Goal: Feedback & Contribution: Contribute content

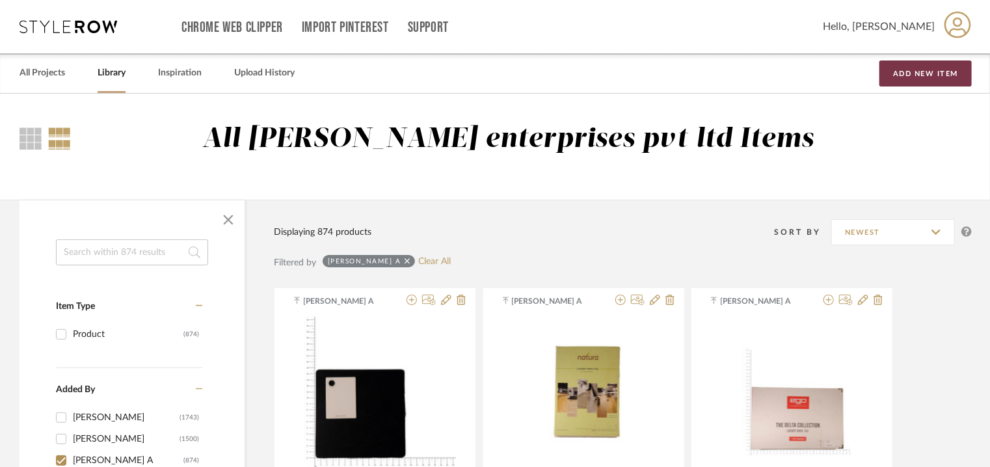
click at [919, 69] on button "Add New Item" at bounding box center [926, 74] width 92 height 26
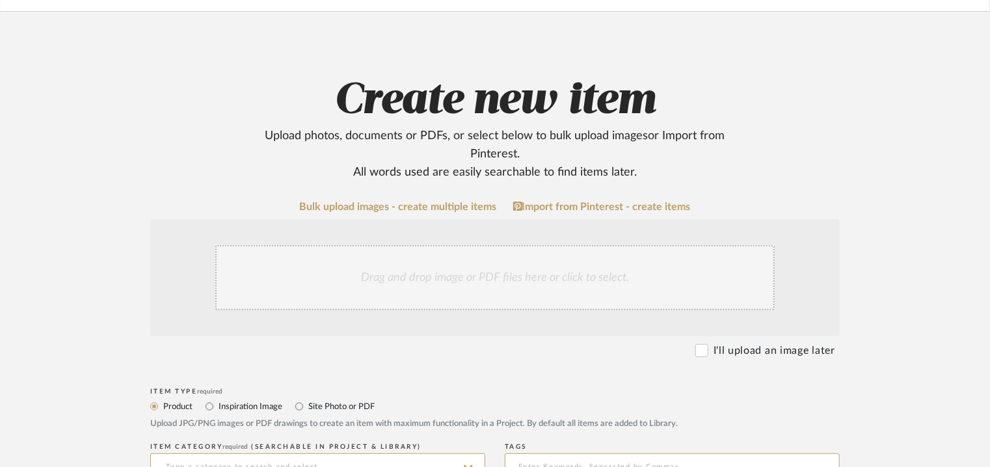
scroll to position [260, 0]
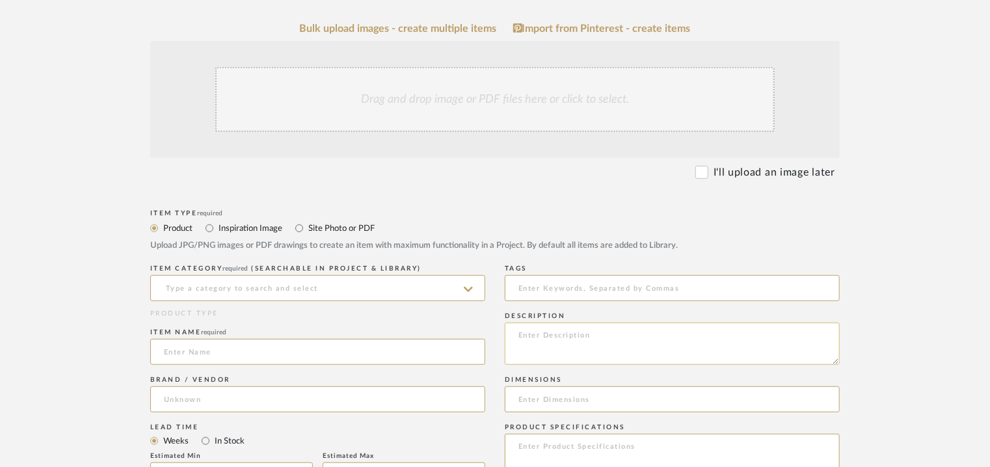
paste textarea "Type: Architectural Elements : Pop up waste for basin with over flow slot Desig…"
type textarea "Type: Architectural Elements : Pop up waste for basin with over flow slot Desig…"
click at [412, 296] on input at bounding box center [317, 288] width 335 height 26
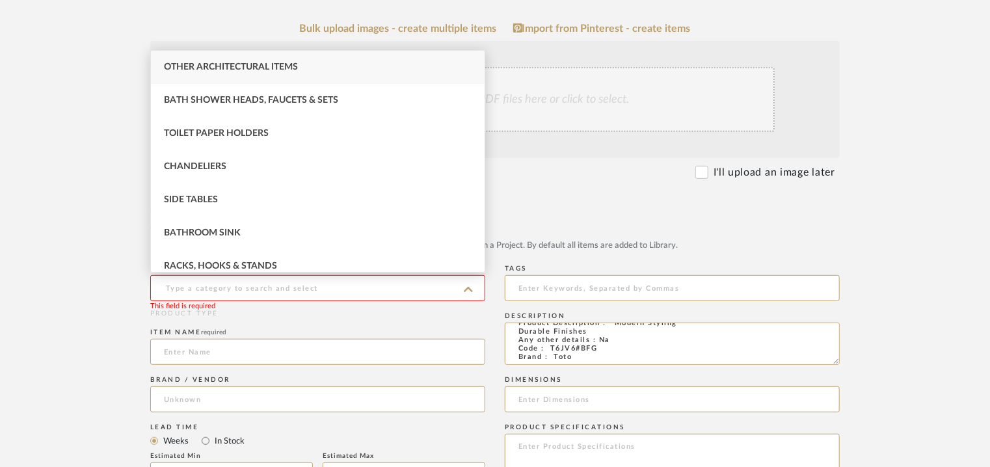
click at [393, 66] on div "Other Architectural Items" at bounding box center [318, 67] width 334 height 33
type input "Other Architectural Items"
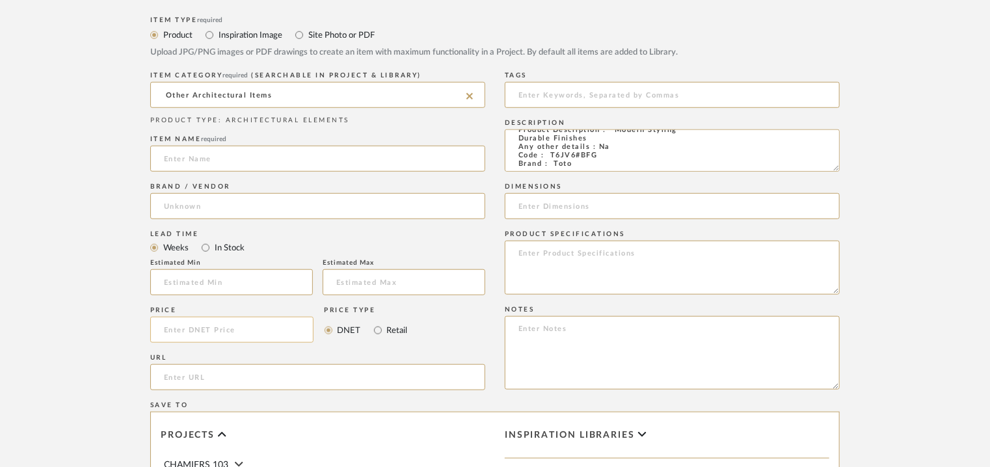
scroll to position [455, 0]
paste input "[URL][DOMAIN_NAME]"
type input "[URL][DOMAIN_NAME]"
click at [223, 207] on input at bounding box center [317, 204] width 335 height 26
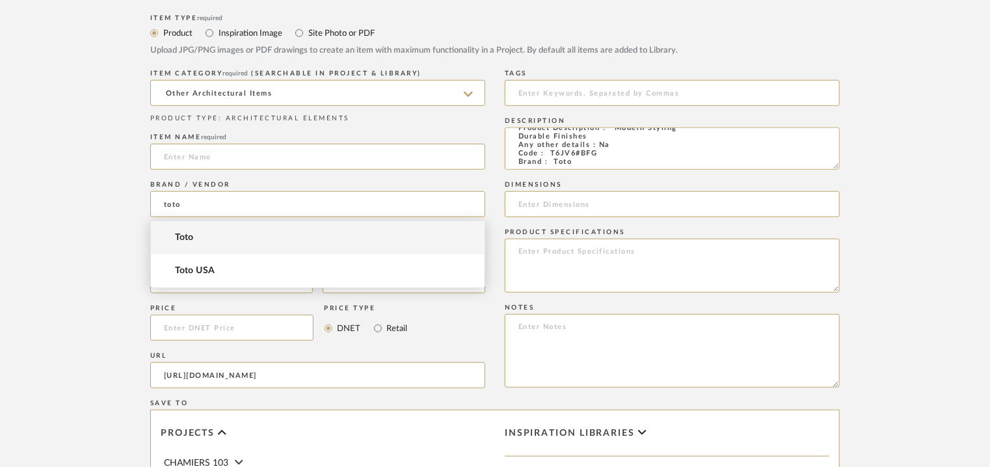
click at [193, 234] on span "Toto" at bounding box center [184, 237] width 19 height 11
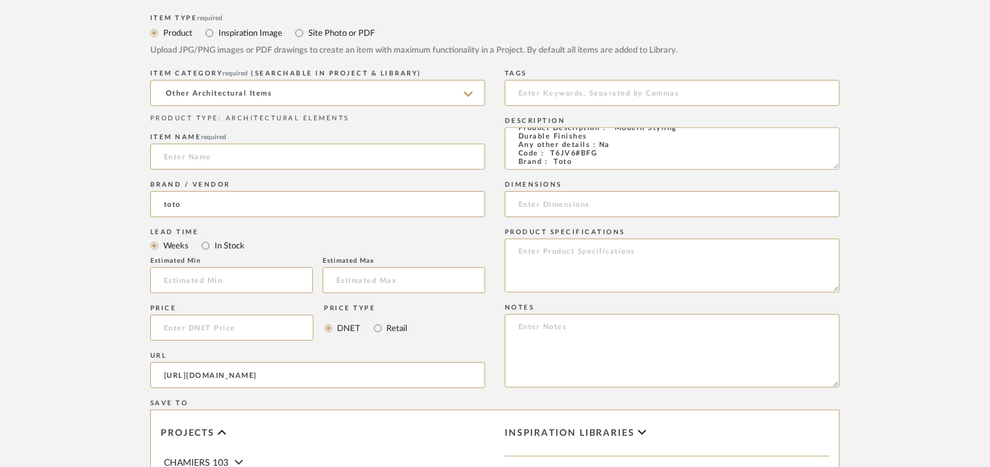
type input "Toto"
click at [198, 148] on input at bounding box center [317, 157] width 335 height 26
click at [172, 159] on input at bounding box center [317, 157] width 335 height 26
paste input "Pop up Waste For Basin"
click at [169, 151] on input "Pop up Waste For Basin" at bounding box center [317, 157] width 335 height 26
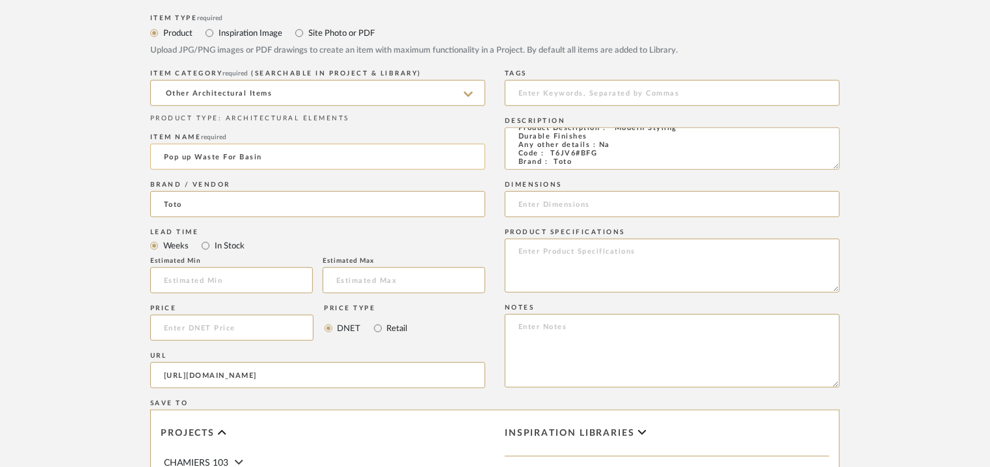
click at [169, 151] on input "Pop up Waste For Basin" at bounding box center [317, 157] width 335 height 26
type input "POP UP WASTE FOR BASIN"
click at [541, 88] on input at bounding box center [672, 93] width 335 height 26
type input "TVS"
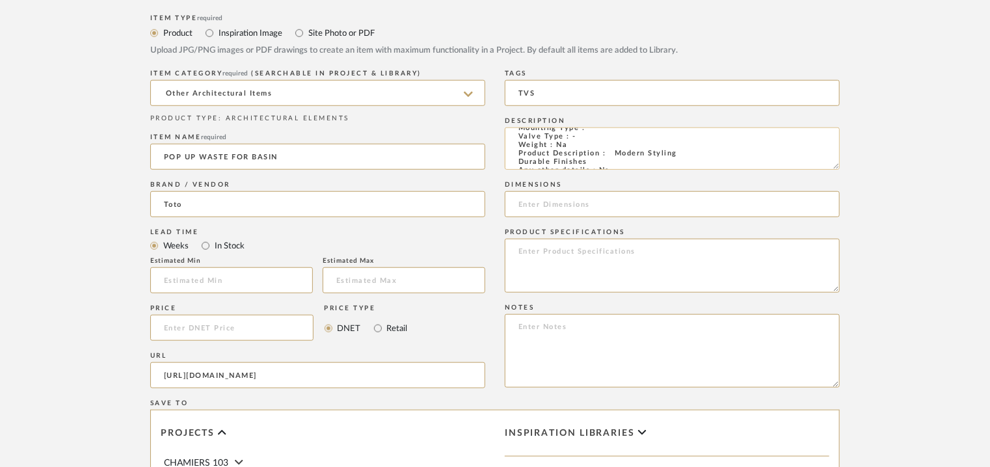
scroll to position [85, 0]
click at [587, 167] on textarea "Type: Architectural Elements : Pop up waste for basin with over flow slot Desig…" at bounding box center [672, 149] width 335 height 42
click at [599, 205] on input at bounding box center [672, 204] width 335 height 26
paste input "66W x 79D mm"
type input "66W x 79D mm"
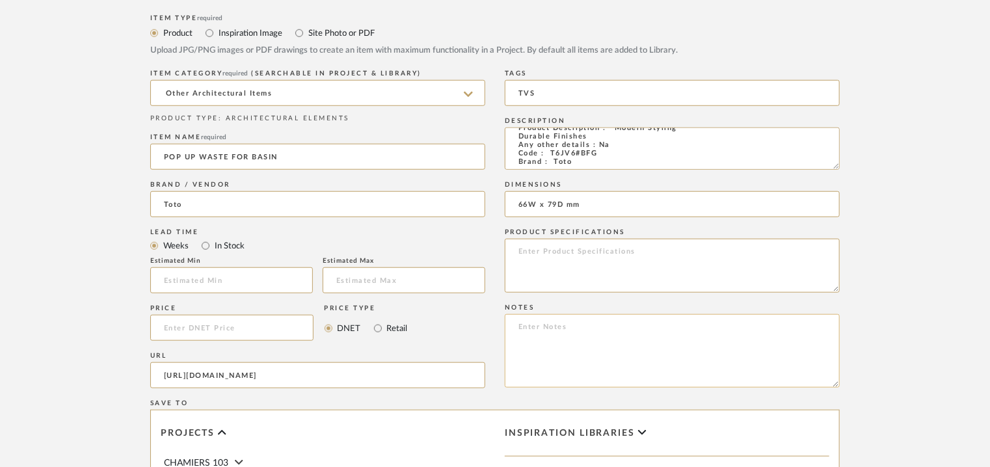
paste textarea "Price: MRP4,300/- and Discounted price : INR.2,365/- Lead time : 6-8weeks Custo…"
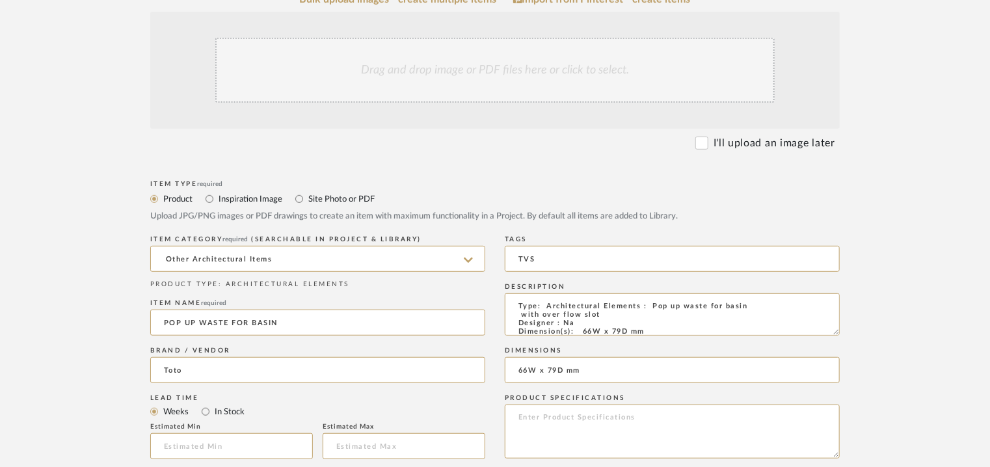
scroll to position [195, 0]
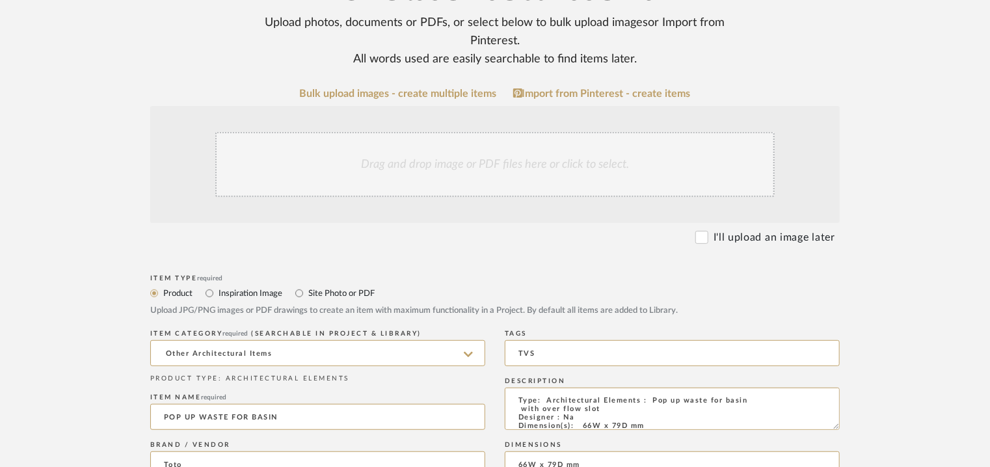
type textarea "Price: MRP4,300/- and Discounted price : INR.2,365/- Lead time : 6-8weeks Custo…"
click at [462, 161] on div "Drag and drop image or PDF files here or click to select." at bounding box center [494, 164] width 559 height 65
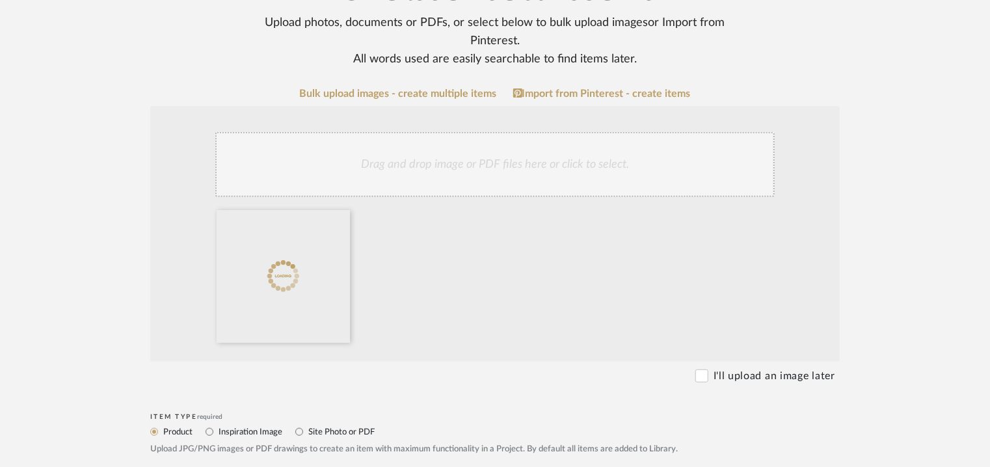
click at [496, 180] on div "Drag and drop image or PDF files here or click to select." at bounding box center [494, 164] width 559 height 65
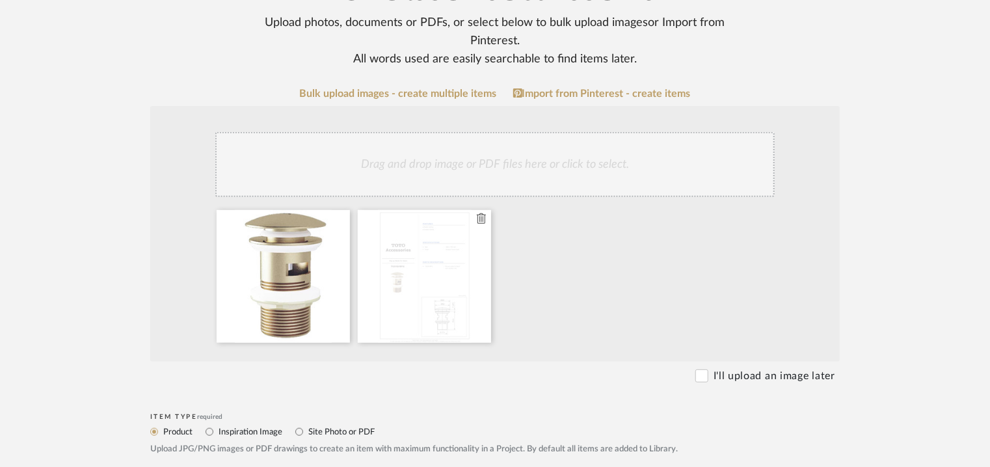
click at [481, 217] on icon at bounding box center [481, 218] width 9 height 10
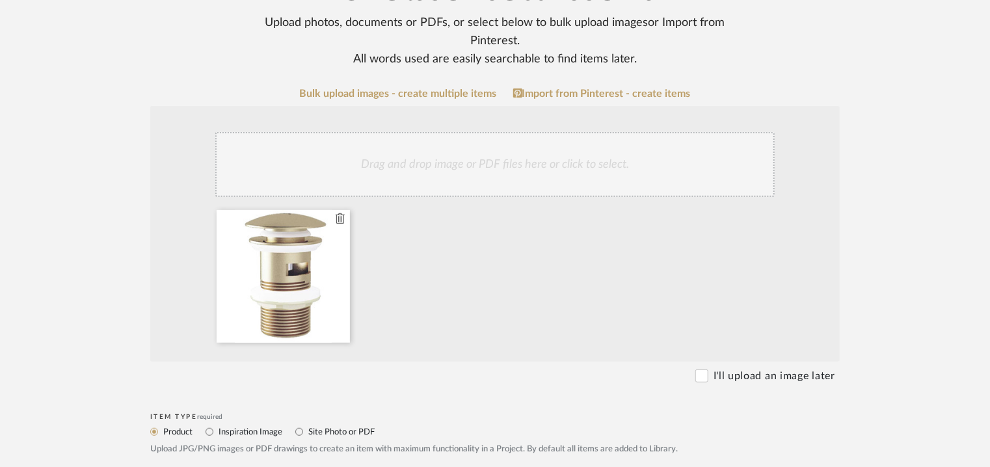
click at [336, 219] on icon at bounding box center [340, 218] width 9 height 10
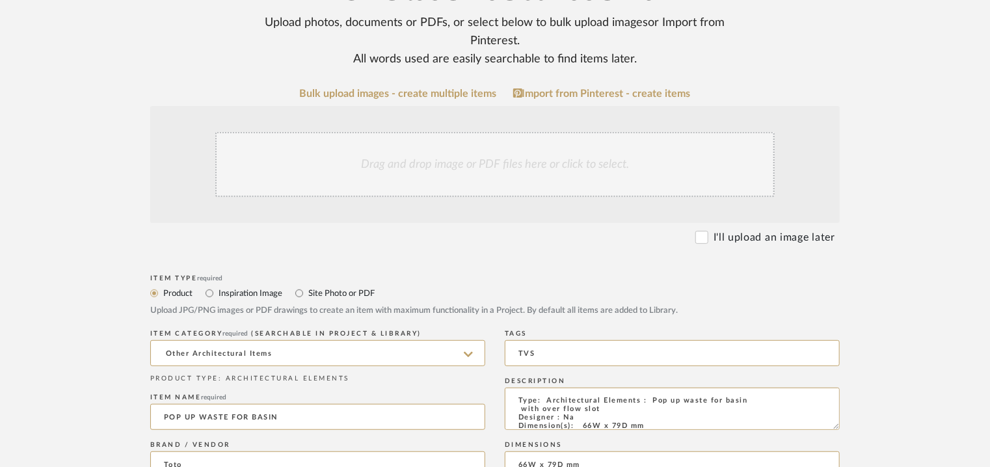
click at [483, 154] on div "Drag and drop image or PDF files here or click to select." at bounding box center [494, 164] width 559 height 65
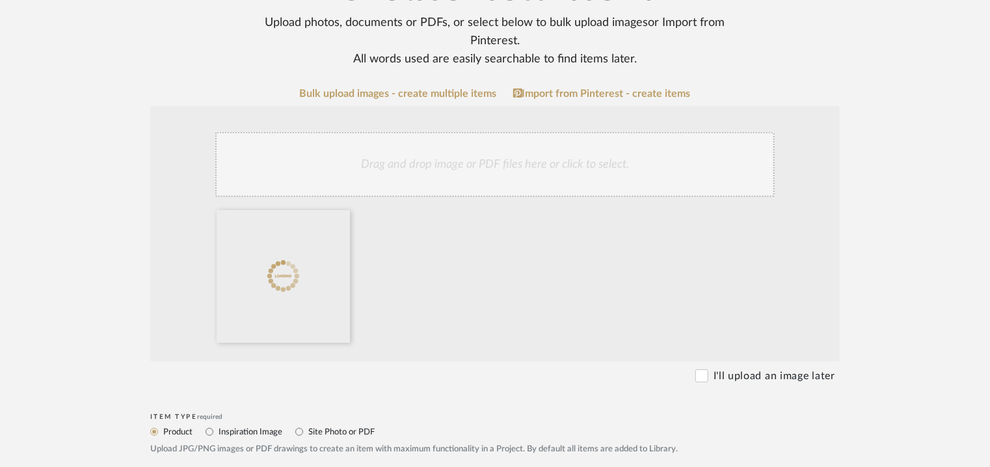
click at [546, 175] on div "Drag and drop image or PDF files here or click to select." at bounding box center [494, 164] width 559 height 65
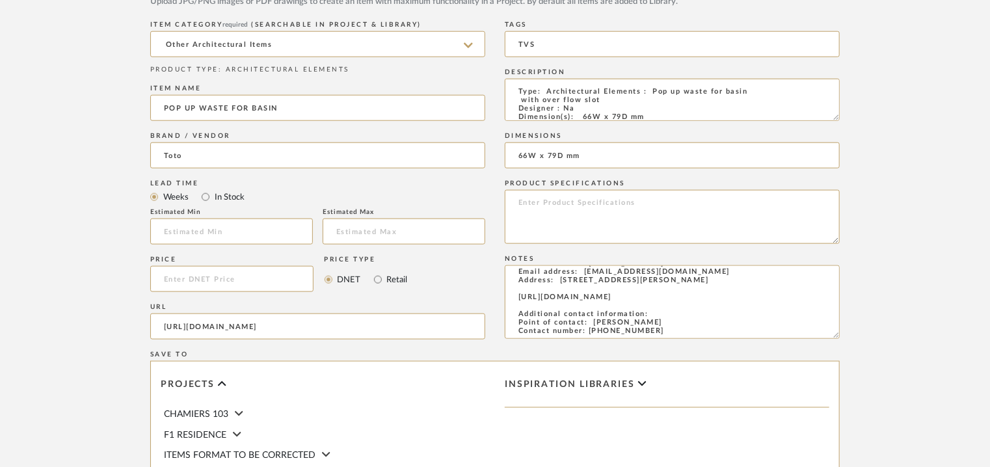
scroll to position [651, 0]
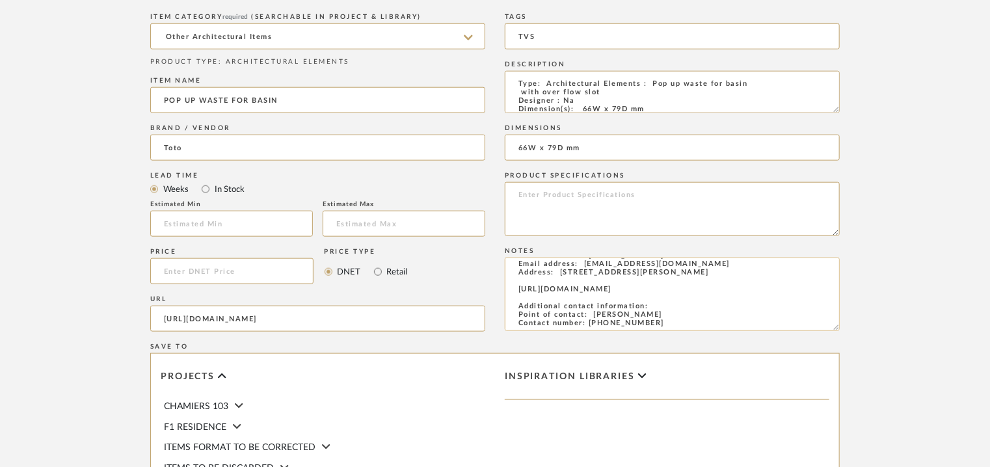
drag, startPoint x: 468, startPoint y: 314, endPoint x: 608, endPoint y: 301, distance: 140.5
click at [604, 301] on div "Item Type required Product Inspiration Image Site Photo or PDF Upload JPG/PNG i…" at bounding box center [495, 285] width 690 height 663
paste input "wp-content/files/drawing/T6JV6.pdf"
type input "[URL][DOMAIN_NAME]"
click at [304, 221] on input "text" at bounding box center [231, 224] width 163 height 26
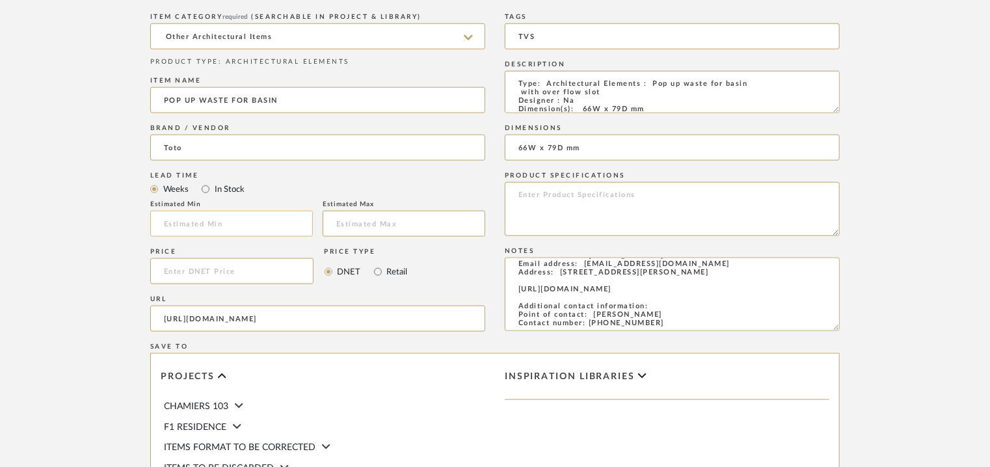
click at [226, 223] on input at bounding box center [231, 224] width 163 height 26
type input "6"
click at [370, 220] on input "text" at bounding box center [404, 224] width 163 height 26
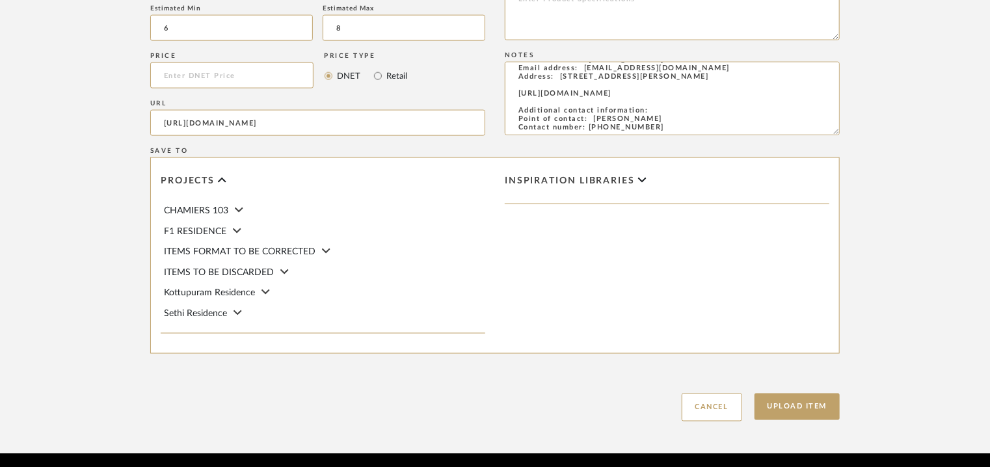
scroll to position [893, 0]
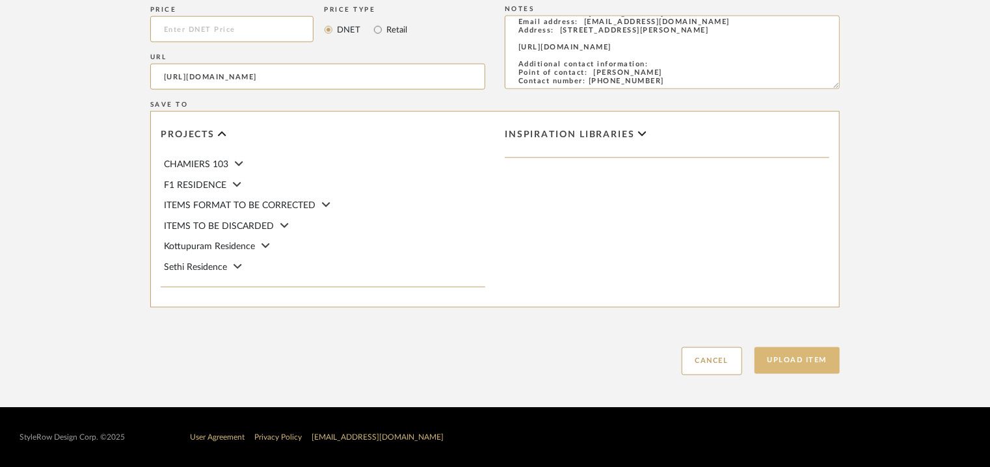
type input "8"
click at [780, 356] on button "Upload Item" at bounding box center [798, 360] width 86 height 27
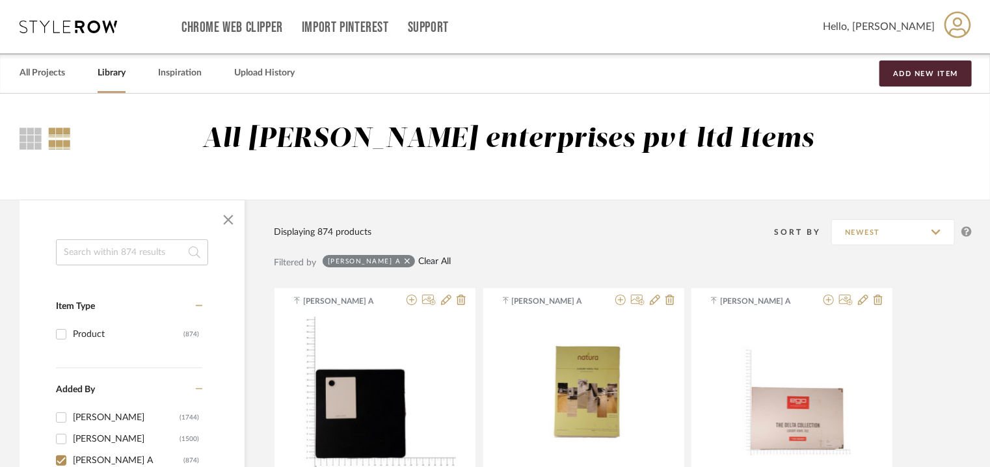
click at [423, 259] on link "Clear All" at bounding box center [434, 261] width 33 height 11
checkbox input "false"
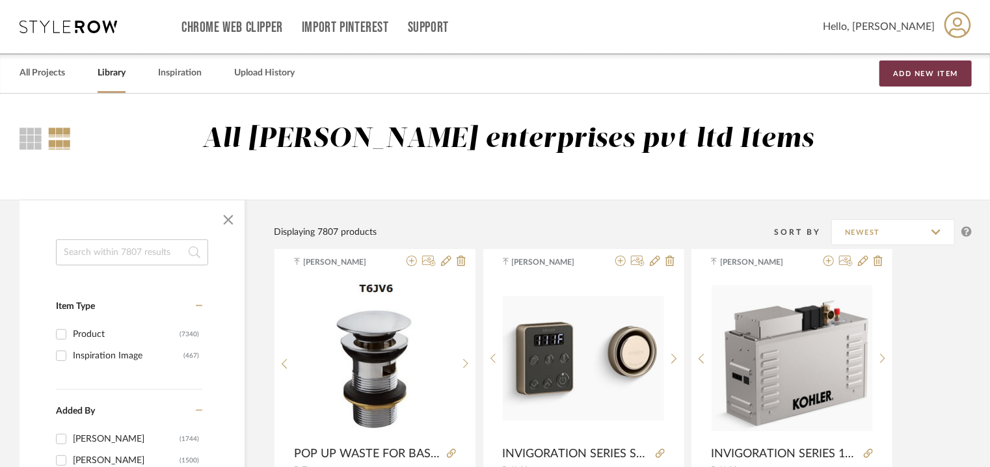
click at [911, 74] on button "Add New Item" at bounding box center [926, 74] width 92 height 26
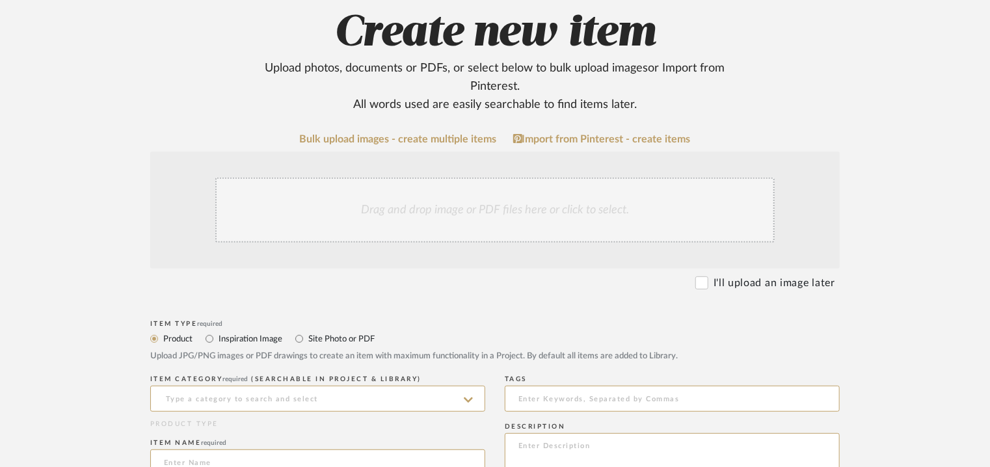
scroll to position [195, 0]
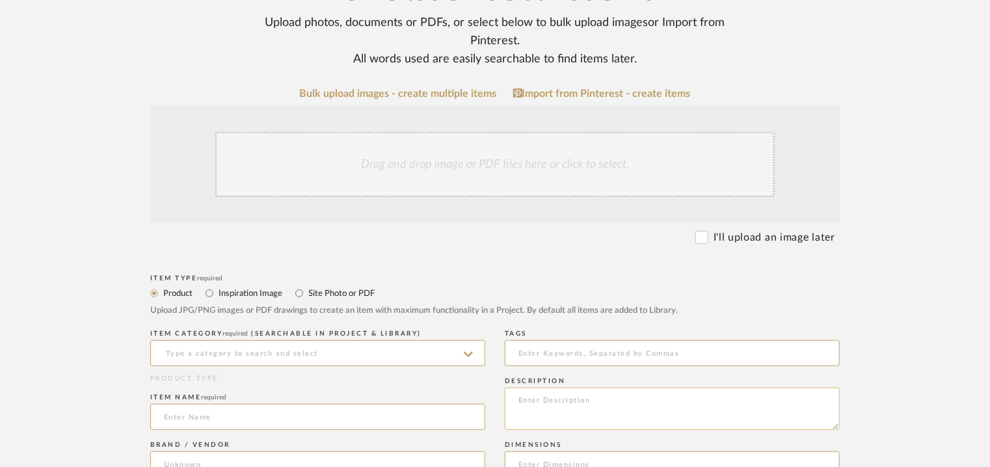
click at [562, 402] on textarea at bounding box center [672, 409] width 335 height 42
paste textarea "Type: faucet Designer : Na Dimension(s): 152W x 226D x 70H m Material/Finishes …"
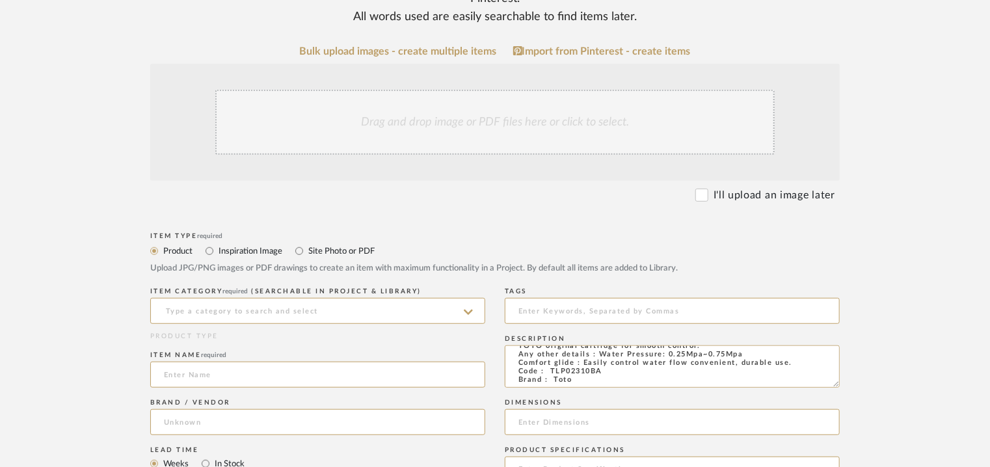
scroll to position [260, 0]
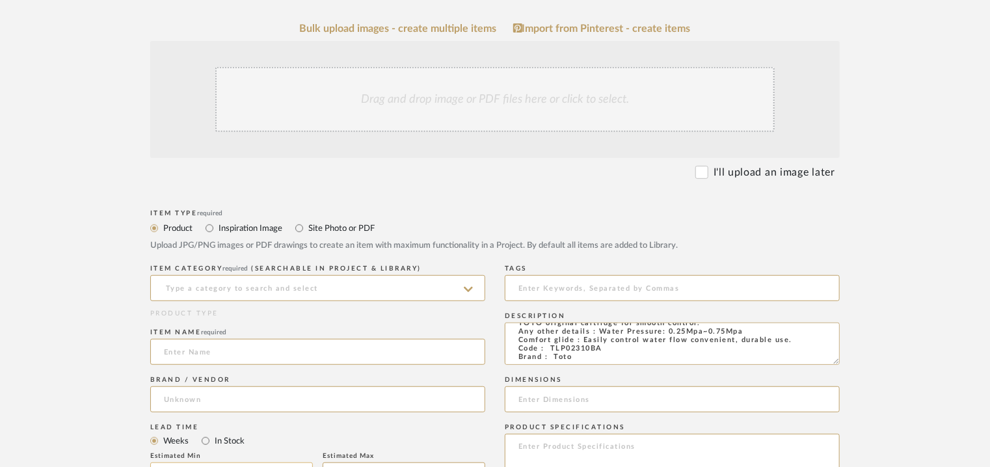
type textarea "Type: faucet Designer : Na Dimension(s): 152W x 226D x 70H m Material/Finishes …"
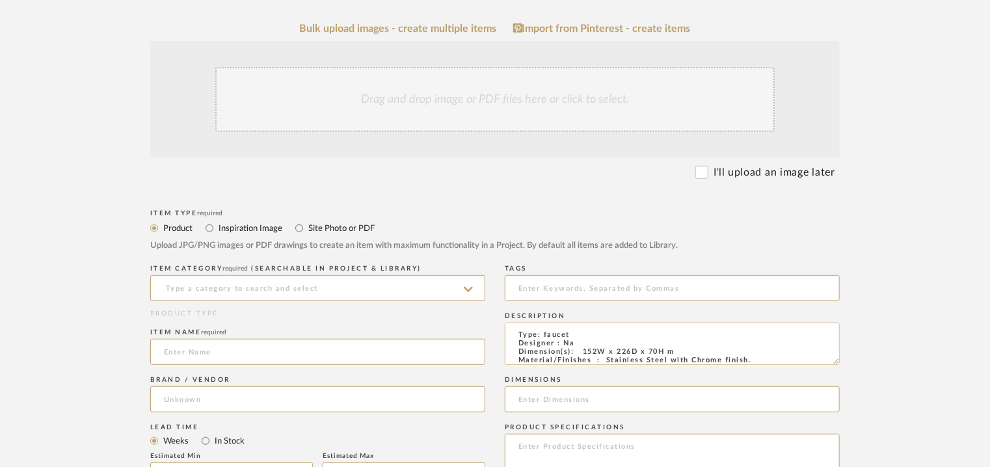
scroll to position [0, 0]
click at [368, 87] on div "Drag and drop image or PDF files here or click to select." at bounding box center [494, 99] width 559 height 65
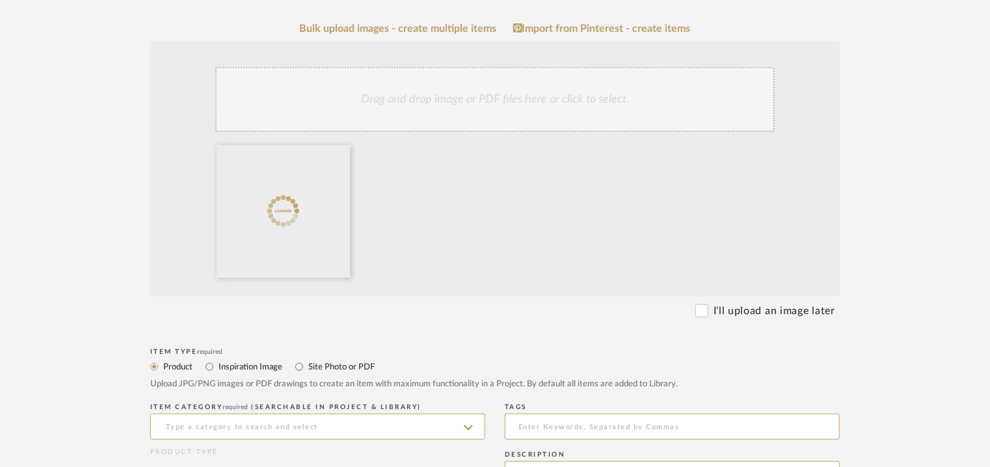
click at [444, 113] on div "Drag and drop image or PDF files here or click to select." at bounding box center [494, 99] width 559 height 65
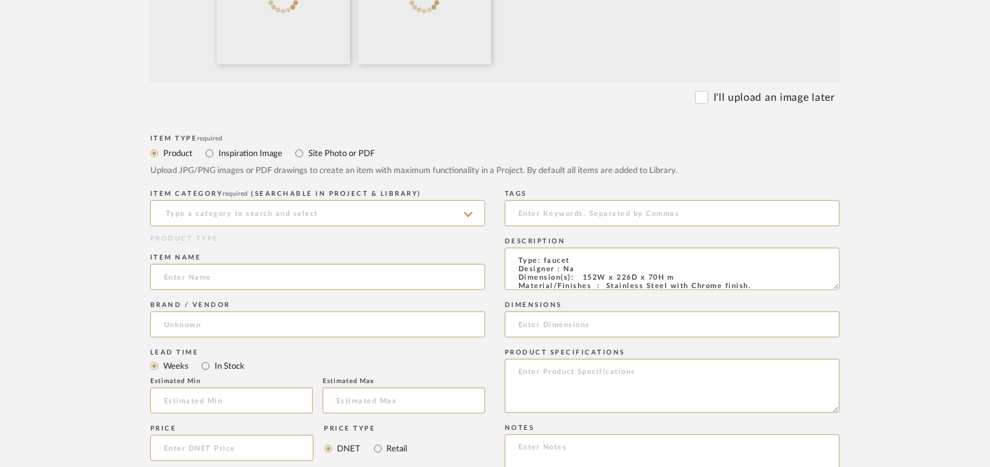
scroll to position [520, 0]
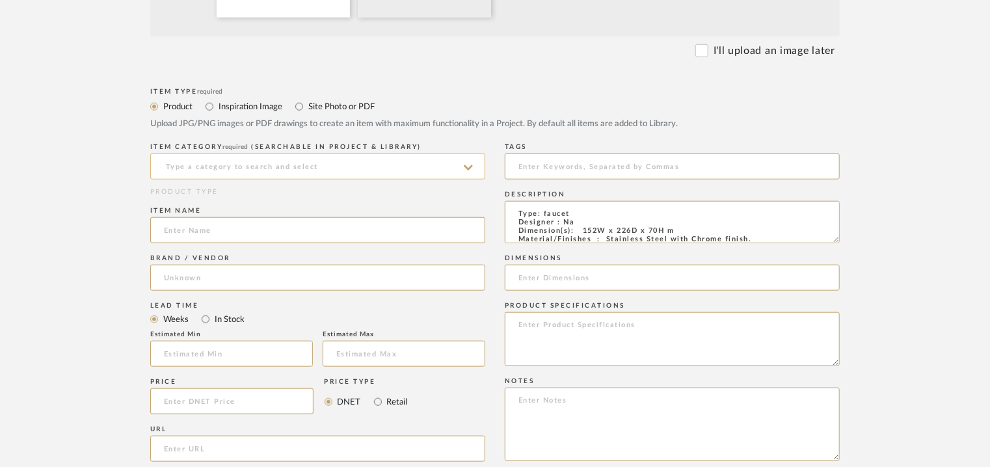
click at [286, 170] on input at bounding box center [317, 167] width 335 height 26
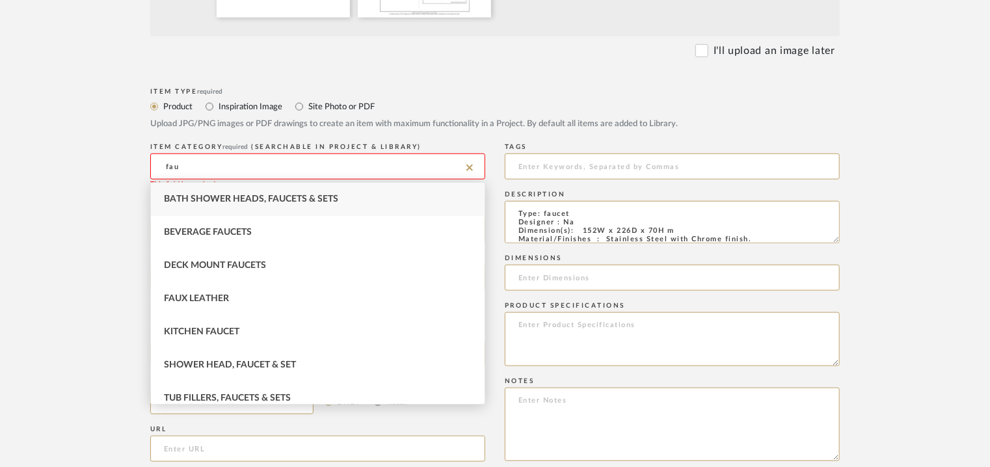
click at [397, 200] on div "Bath Shower Heads, Faucets & Sets" at bounding box center [318, 199] width 334 height 33
type input "Bath Shower Heads, Faucets & Sets"
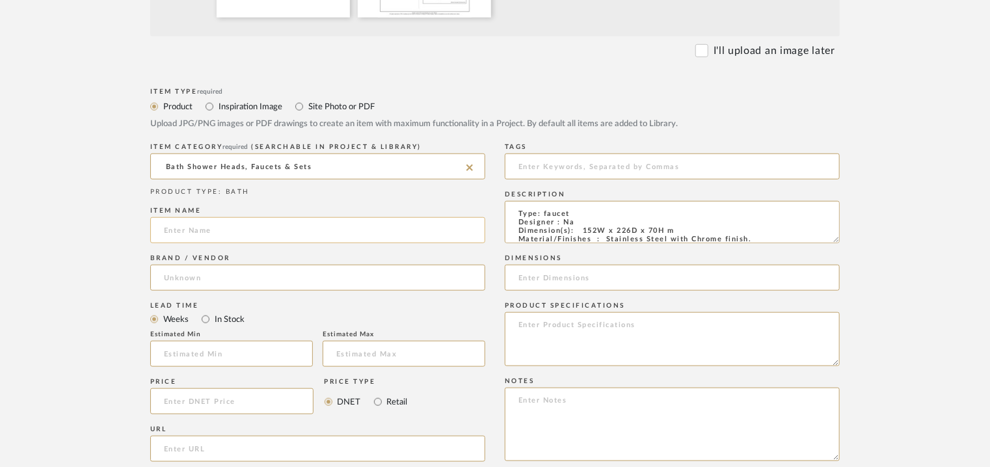
click at [268, 235] on input at bounding box center [317, 230] width 335 height 26
paste input "Single lever Wall Mounted Washbasin Faucet Long Spout w/o Waste Fitting"
type input "Single lever Wall Mounted Washbasin Faucet Long Spout w/o Waste Fitting"
click at [216, 280] on input at bounding box center [317, 278] width 335 height 26
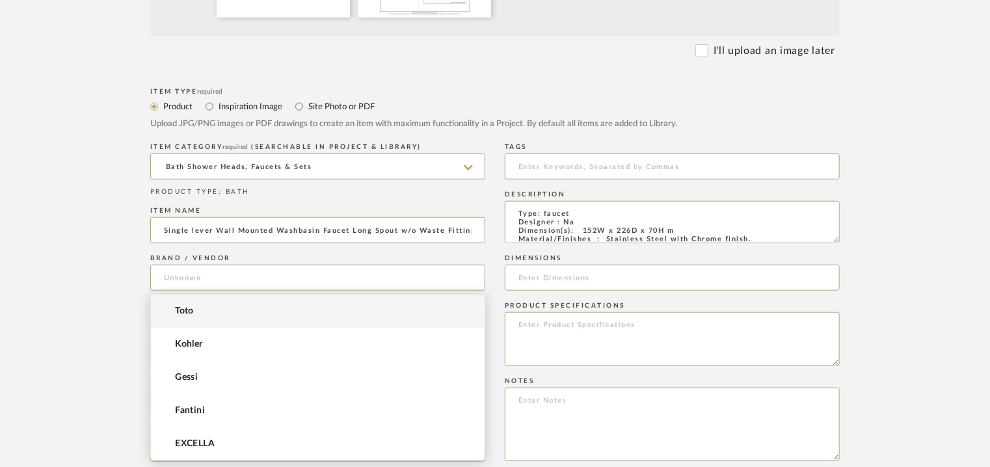
click at [211, 305] on mat-option "Toto" at bounding box center [318, 311] width 334 height 33
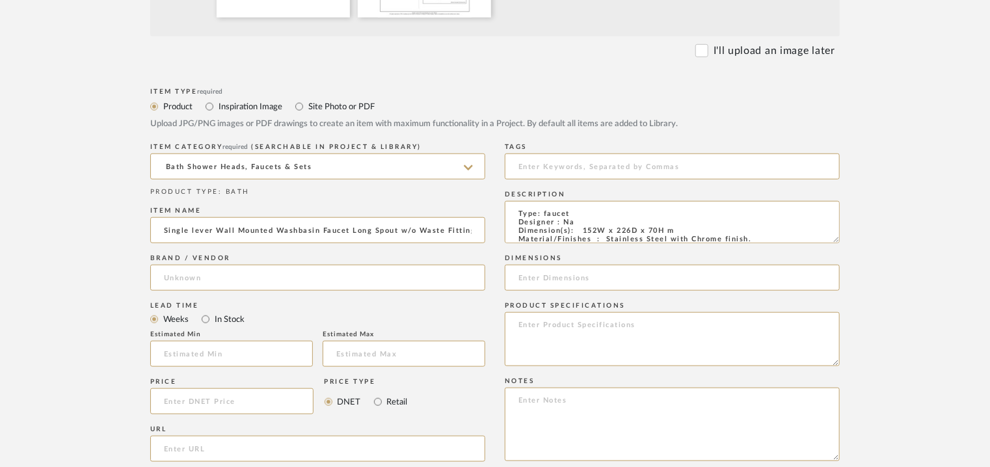
type input "Toto"
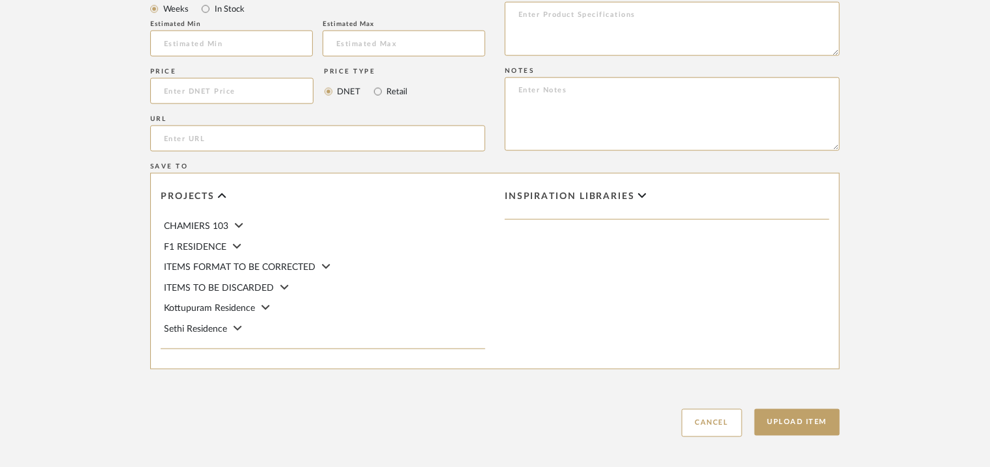
scroll to position [846, 0]
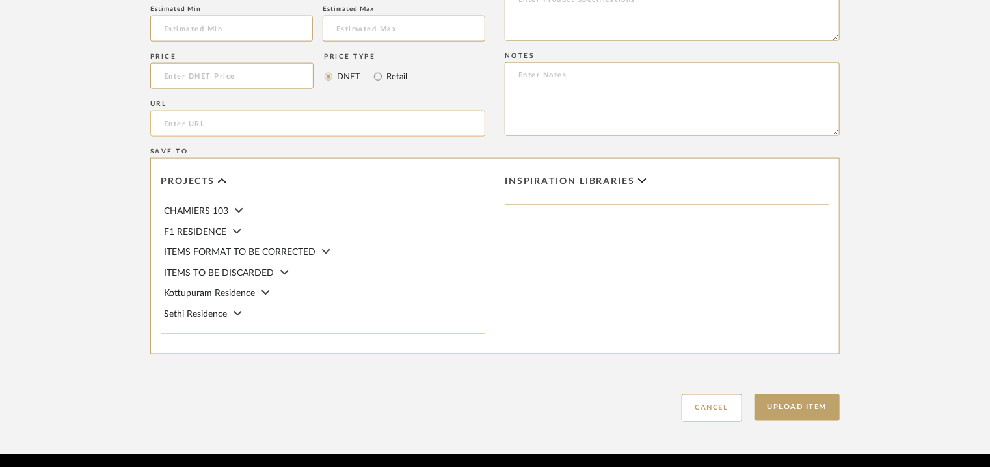
click at [171, 114] on input "url" at bounding box center [317, 124] width 335 height 26
paste input "[URL][DOMAIN_NAME]"
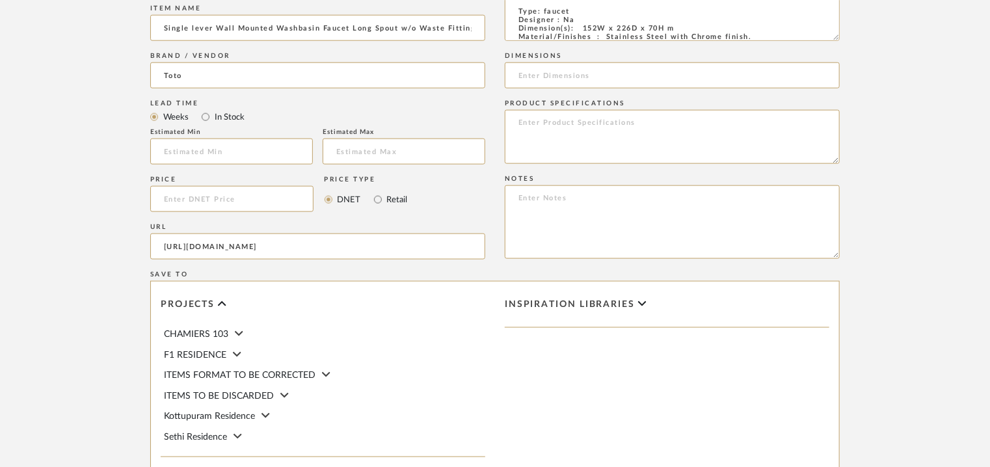
scroll to position [716, 0]
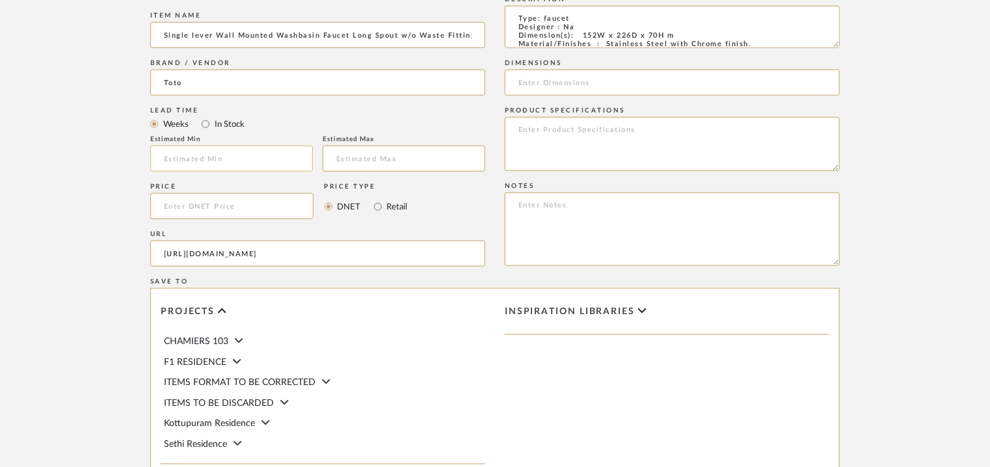
type input "[URL][DOMAIN_NAME]"
click at [219, 169] on input "text" at bounding box center [231, 159] width 163 height 26
click at [172, 32] on input "Single lever Wall Mounted Washbasin Faucet Long Spout w/o Waste Fitting" at bounding box center [317, 35] width 335 height 26
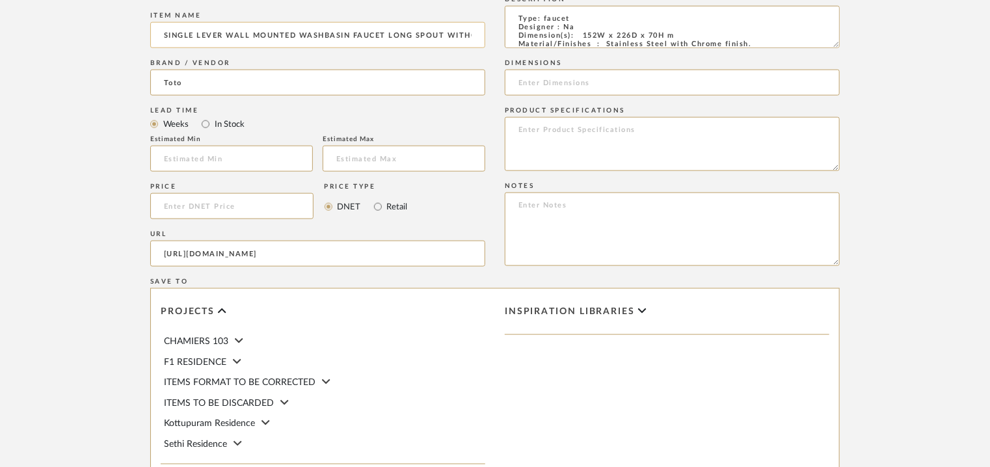
click at [429, 35] on input "SINGLE LEVER WALL MOUNTED WASHBASIN FAUCET LONG SPOUT WITHOUTWaste Fitting" at bounding box center [317, 35] width 335 height 26
type input "SINGLE LEVER WALL MOUNTED WASHBASIN FAUCET LONG SPOUT WITHOUT WASTER FITTING"
click at [578, 85] on input at bounding box center [672, 83] width 335 height 26
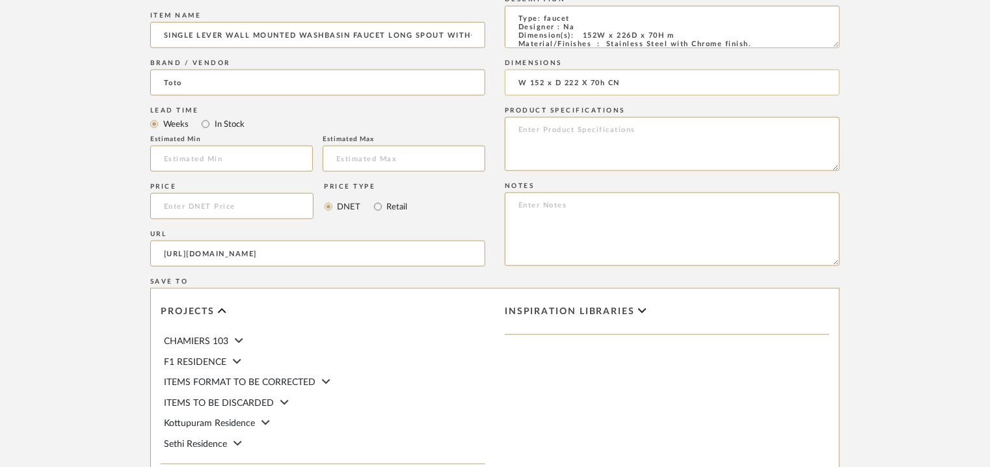
type input "W 152 x D 222 X H CN"
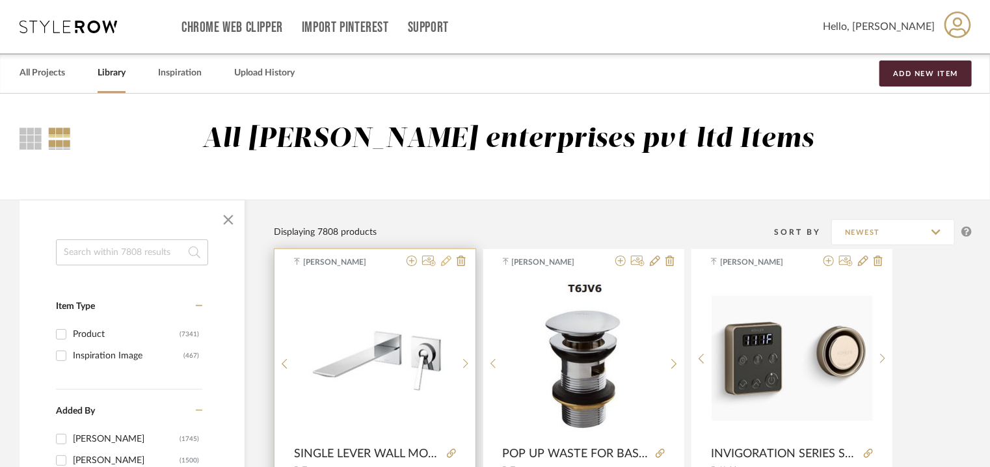
click at [448, 260] on icon at bounding box center [446, 261] width 10 height 10
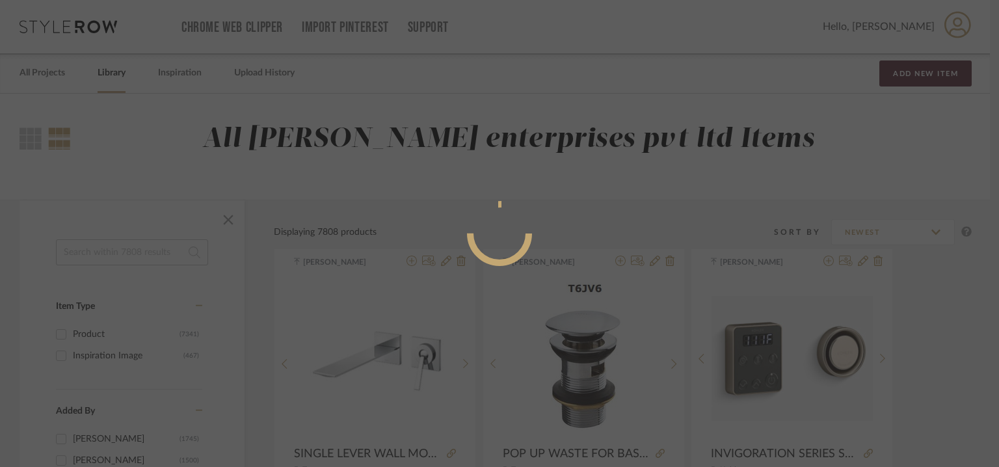
radio input "true"
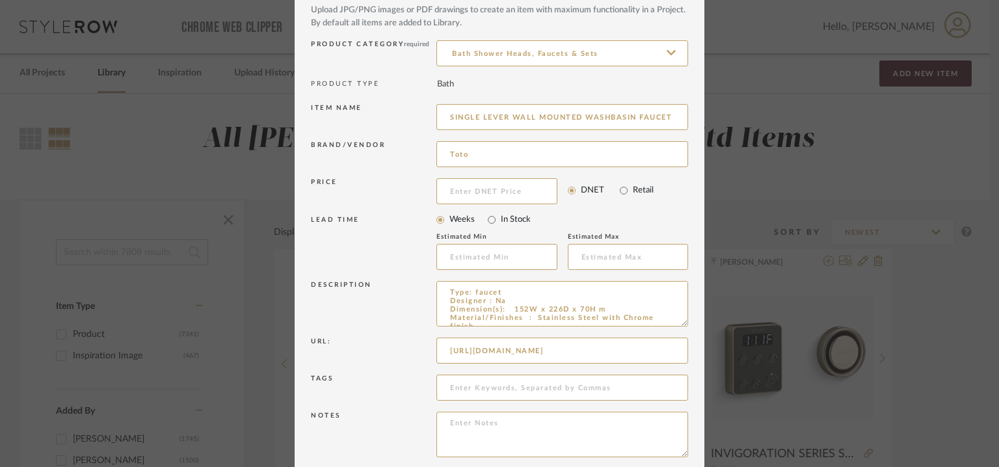
scroll to position [125, 0]
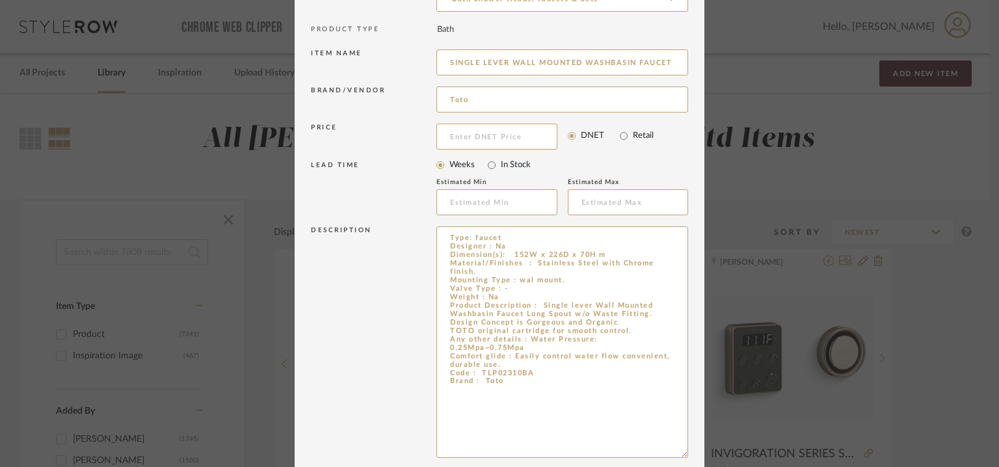
drag, startPoint x: 682, startPoint y: 265, endPoint x: 723, endPoint y: 451, distance: 190.0
click at [723, 451] on div "Edit Item × Item Type required Product Inspiration Image Site Photo or PDF Uplo…" at bounding box center [499, 233] width 999 height 467
